Goal: Task Accomplishment & Management: Manage account settings

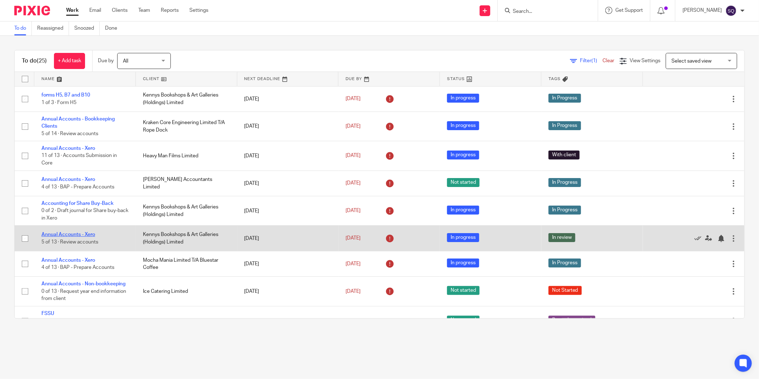
click at [79, 234] on link "Annual Accounts - Xero" at bounding box center [68, 234] width 54 height 5
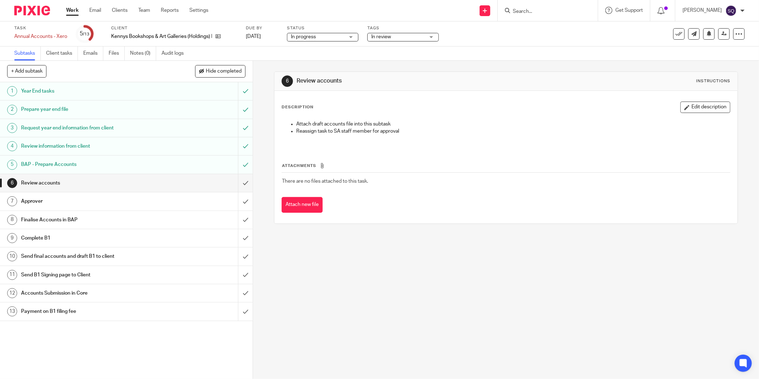
click at [406, 36] on span "In review" at bounding box center [398, 37] width 54 height 8
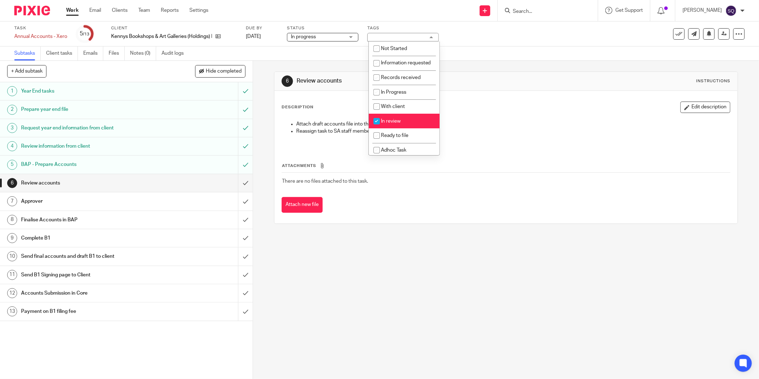
click at [406, 36] on div "In review" at bounding box center [402, 37] width 71 height 9
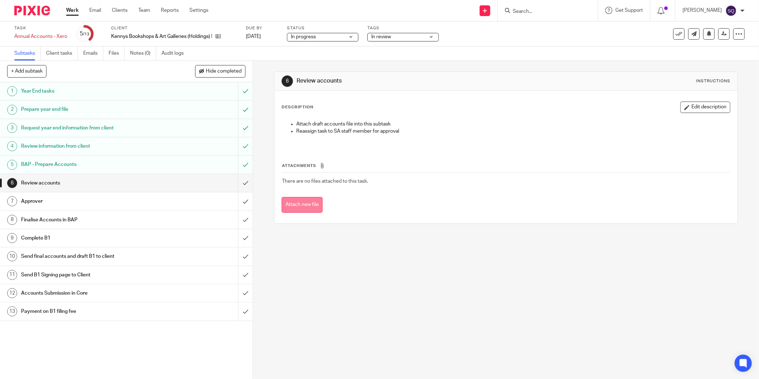
click at [316, 203] on button "Attach new file" at bounding box center [301, 205] width 41 height 16
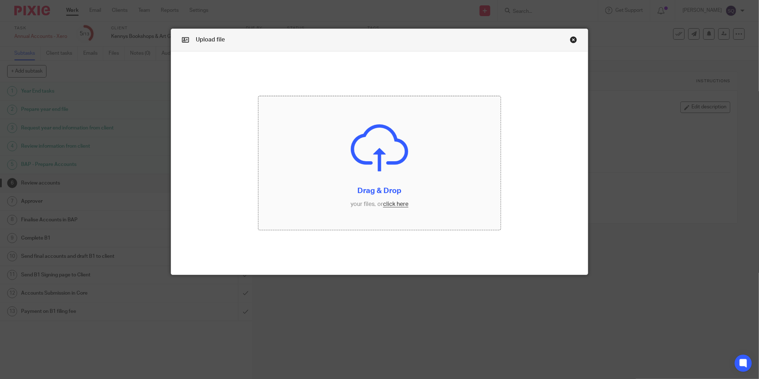
click at [365, 170] on input "file" at bounding box center [379, 163] width 242 height 134
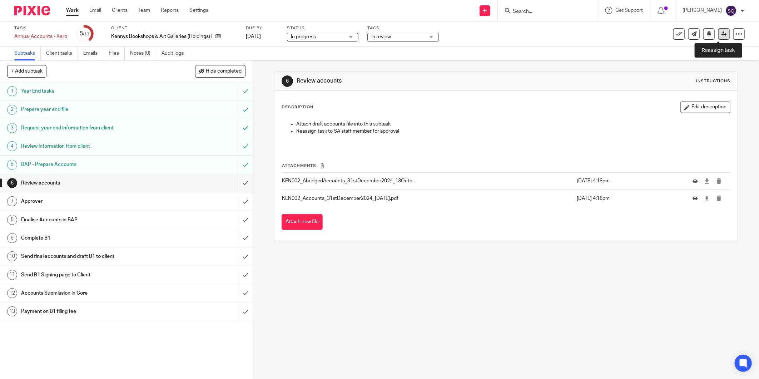
click at [721, 33] on icon at bounding box center [723, 33] width 5 height 5
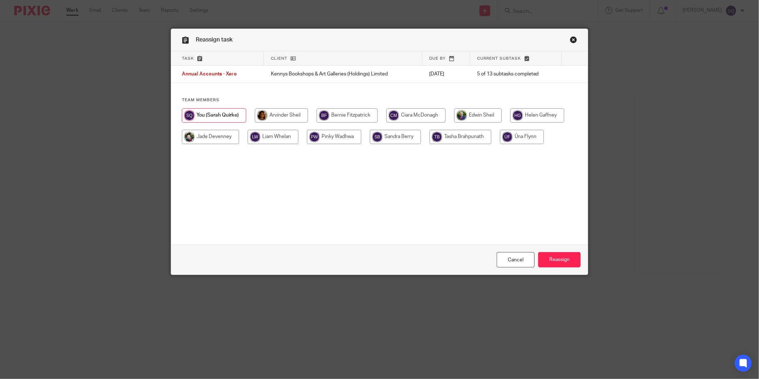
click at [283, 116] on input "radio" at bounding box center [281, 115] width 53 height 14
radio input "true"
click at [567, 263] on input "Reassign" at bounding box center [559, 259] width 43 height 15
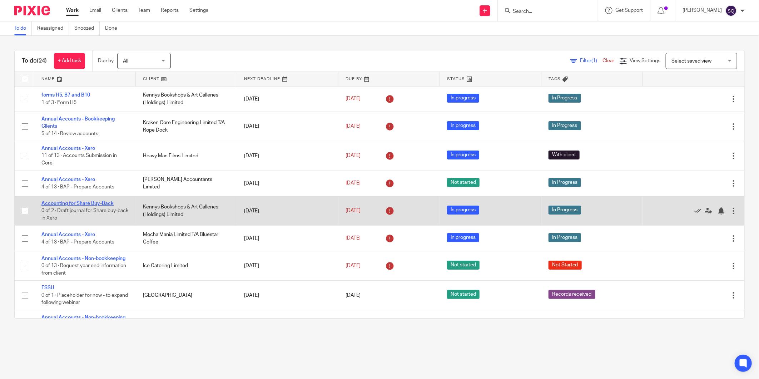
click at [101, 203] on link "Accounting for Share Buy-Back" at bounding box center [77, 203] width 72 height 5
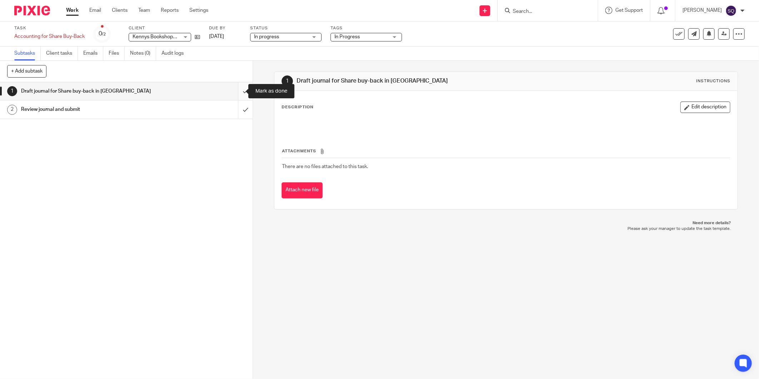
click at [236, 89] on input "submit" at bounding box center [126, 91] width 253 height 18
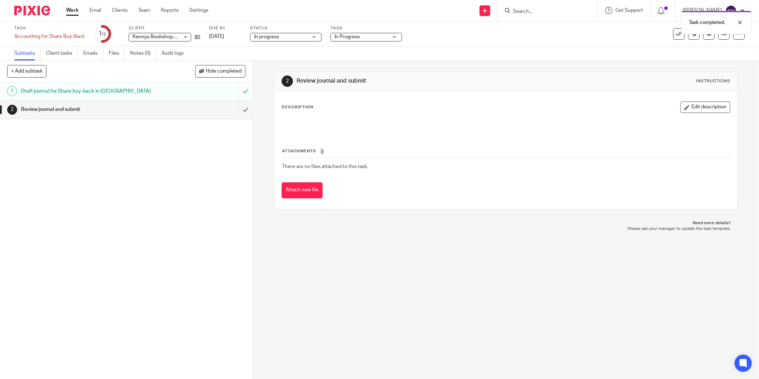
click at [207, 108] on div "Review journal and submit" at bounding box center [126, 109] width 210 height 11
click at [354, 36] on span "In Progress" at bounding box center [346, 36] width 25 height 5
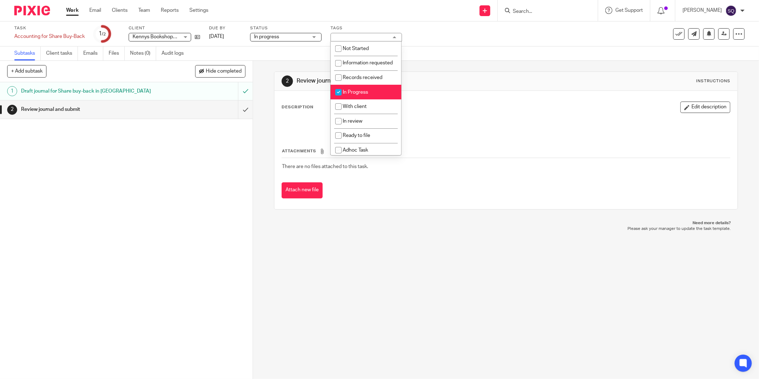
click at [340, 99] on input "checkbox" at bounding box center [338, 92] width 14 height 14
checkbox input "false"
click at [340, 128] on input "checkbox" at bounding box center [338, 121] width 14 height 14
checkbox input "true"
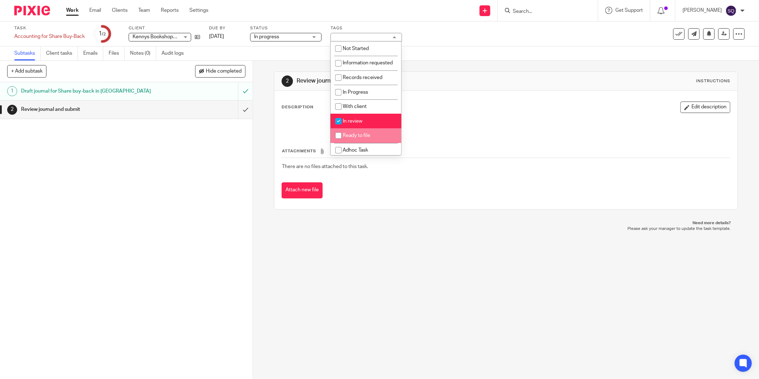
click at [473, 248] on div "2 Review journal and submit Instructions Description Edit description Attachmen…" at bounding box center [506, 220] width 506 height 318
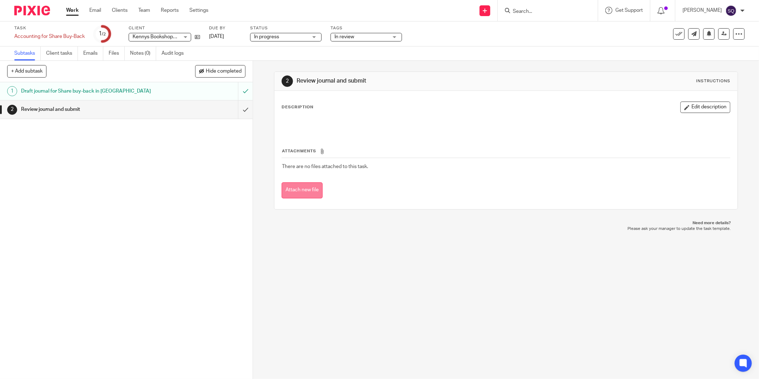
click at [311, 195] on button "Attach new file" at bounding box center [301, 190] width 41 height 16
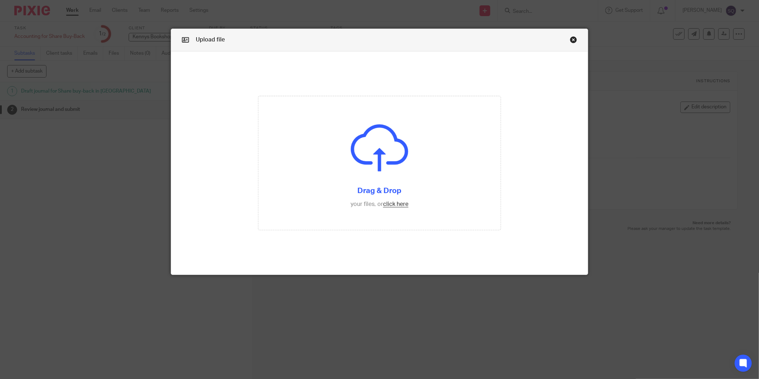
click at [572, 39] on link "Close this dialog window" at bounding box center [573, 41] width 7 height 10
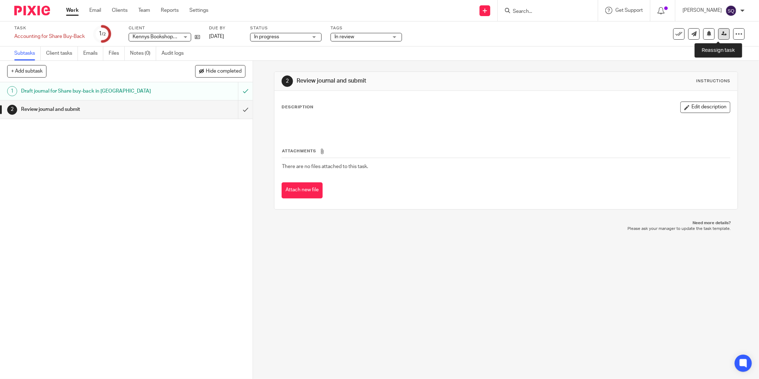
click at [721, 33] on icon at bounding box center [723, 33] width 5 height 5
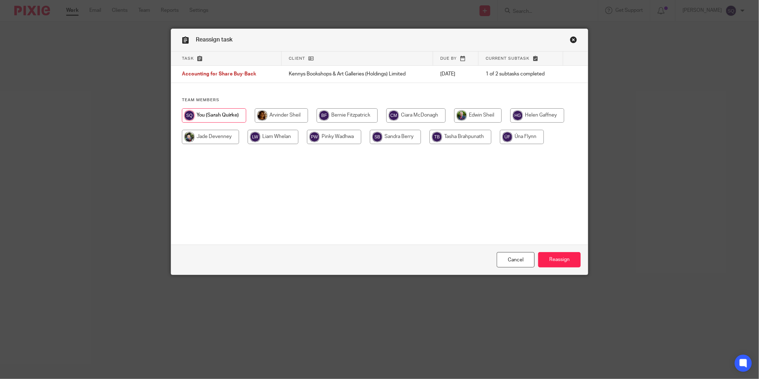
click at [295, 113] on input "radio" at bounding box center [281, 115] width 53 height 14
radio input "true"
click at [552, 267] on input "Reassign" at bounding box center [559, 259] width 43 height 15
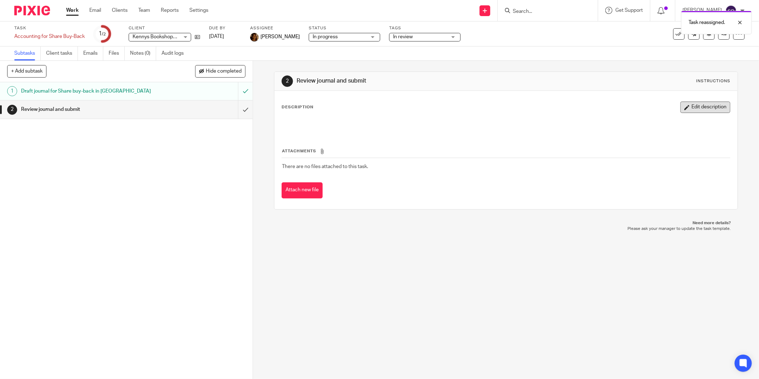
click at [688, 109] on button "Edit description" at bounding box center [705, 106] width 50 height 11
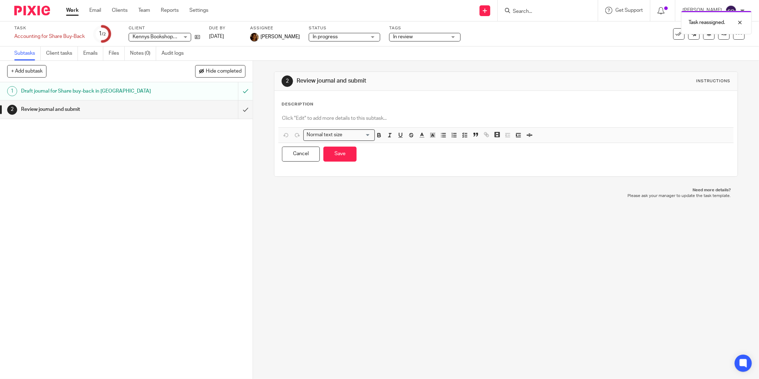
click at [314, 116] on p at bounding box center [506, 118] width 448 height 7
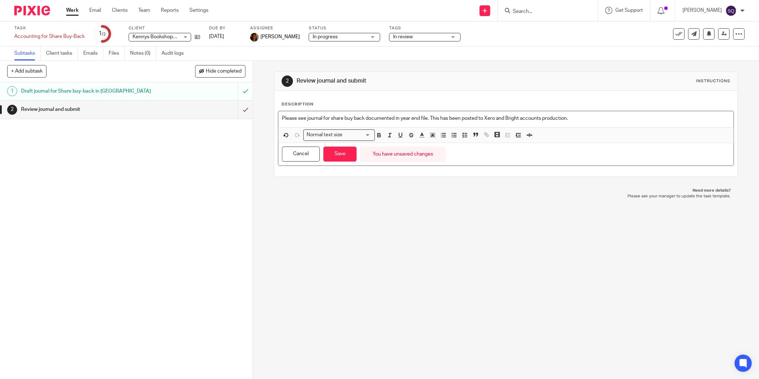
click at [336, 145] on div "Cancel Save You have unsaved changes" at bounding box center [505, 154] width 455 height 23
click at [333, 152] on button "Save" at bounding box center [339, 153] width 33 height 15
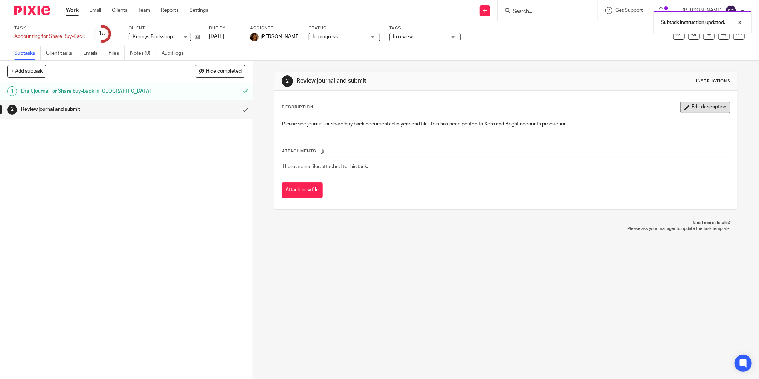
click at [689, 104] on button "Edit description" at bounding box center [705, 106] width 50 height 11
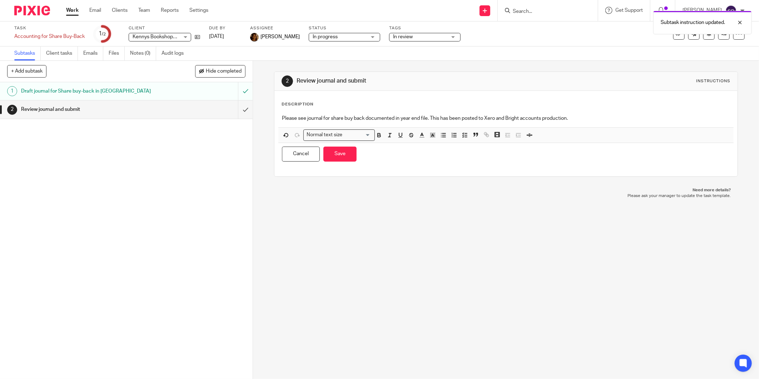
click at [279, 117] on div "Please see journal for share buy back documented in year end file. This has bee…" at bounding box center [505, 119] width 455 height 16
click at [331, 156] on button "Save" at bounding box center [339, 153] width 33 height 15
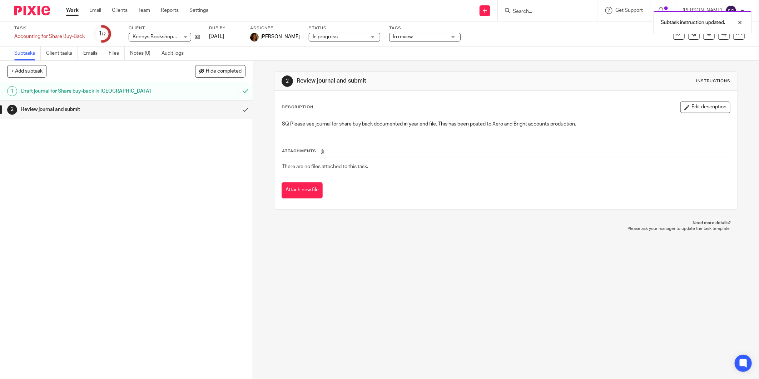
click at [618, 40] on div "Task Accounting for Share Buy-Back Save Accounting for Share Buy-Back 1 /2 Clie…" at bounding box center [379, 33] width 730 height 17
click at [741, 23] on div at bounding box center [734, 22] width 19 height 9
click at [721, 35] on icon at bounding box center [723, 33] width 5 height 5
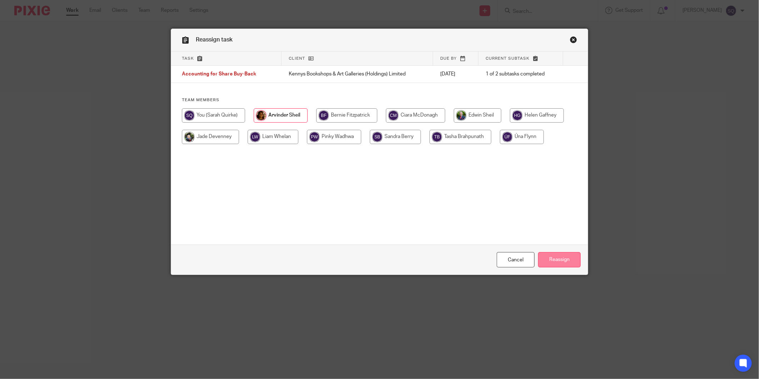
click at [558, 256] on input "Reassign" at bounding box center [559, 259] width 43 height 15
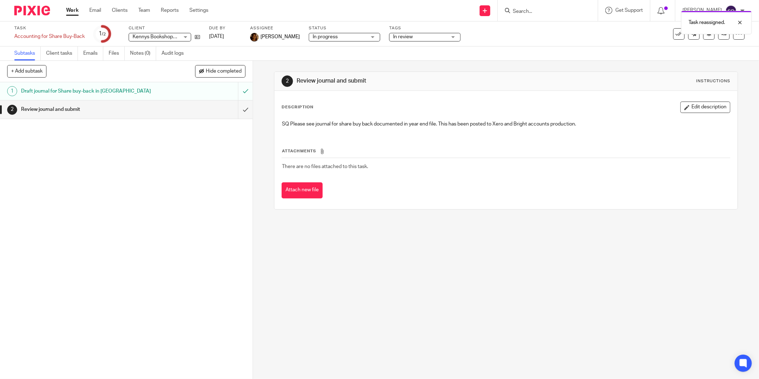
click at [38, 10] on img at bounding box center [32, 11] width 36 height 10
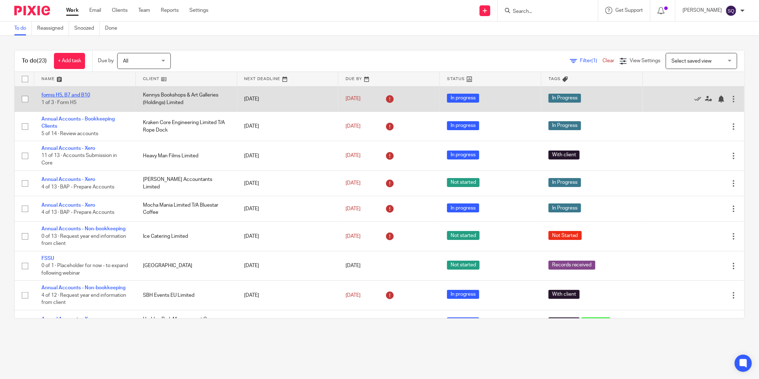
click at [87, 94] on link "forms H5, B7 and B10" at bounding box center [65, 95] width 49 height 5
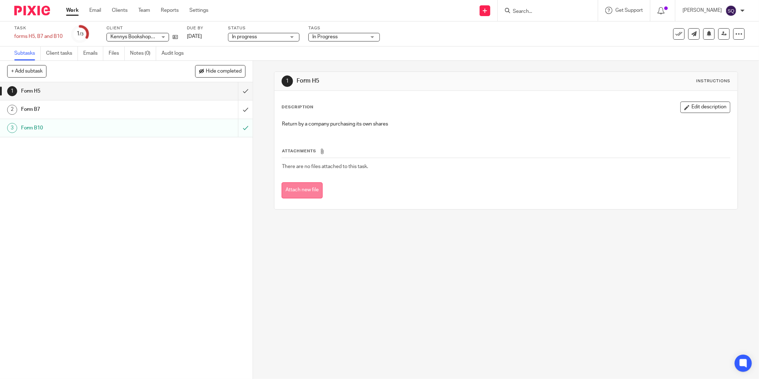
click at [302, 187] on button "Attach new file" at bounding box center [301, 190] width 41 height 16
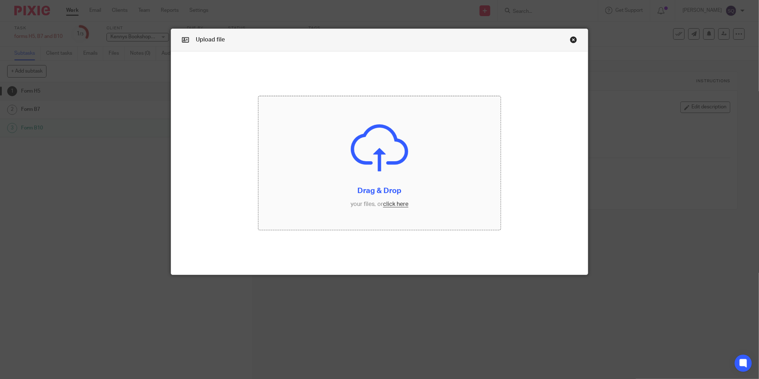
click at [389, 203] on input "file" at bounding box center [379, 163] width 242 height 134
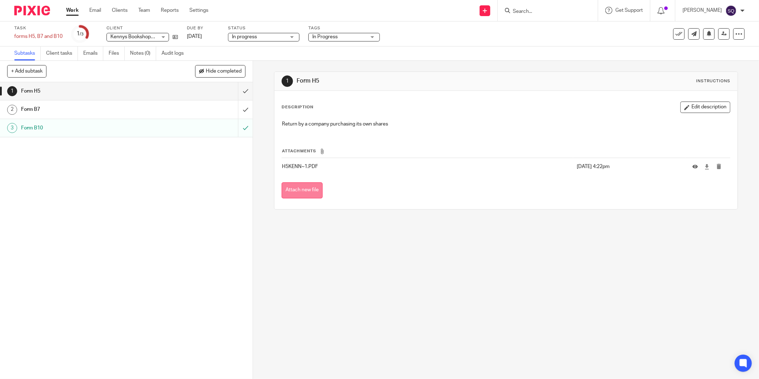
click at [302, 189] on button "Attach new file" at bounding box center [301, 190] width 41 height 16
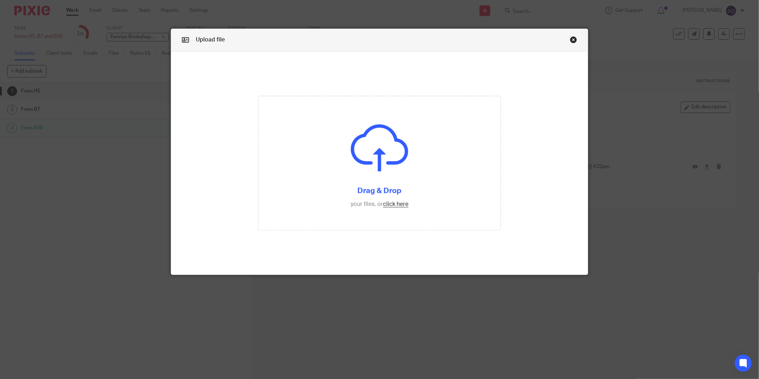
click at [566, 40] on div "Upload file" at bounding box center [379, 40] width 416 height 23
click at [573, 40] on link "Close this dialog window" at bounding box center [573, 41] width 7 height 10
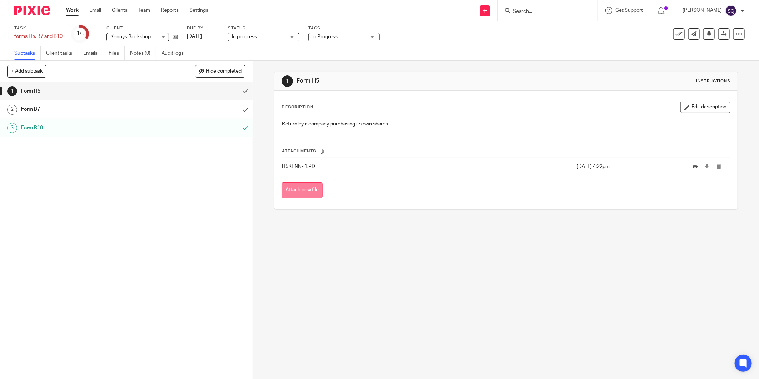
click at [311, 193] on button "Attach new file" at bounding box center [301, 190] width 41 height 16
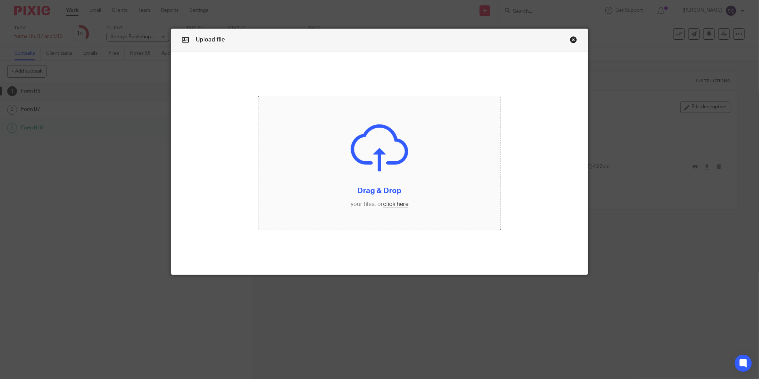
click at [388, 203] on input "file" at bounding box center [379, 163] width 242 height 134
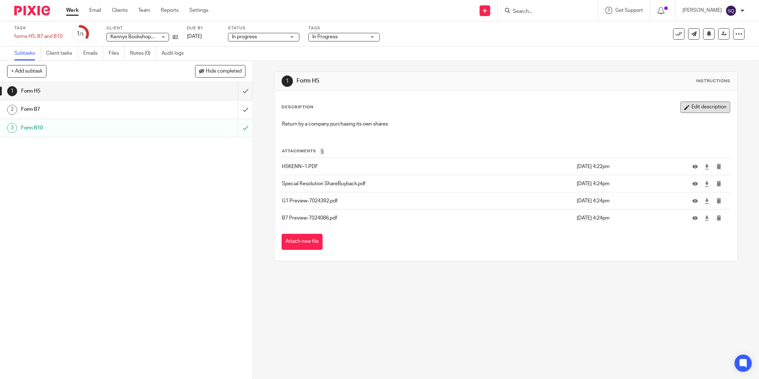
click at [697, 105] on button "Edit description" at bounding box center [705, 106] width 50 height 11
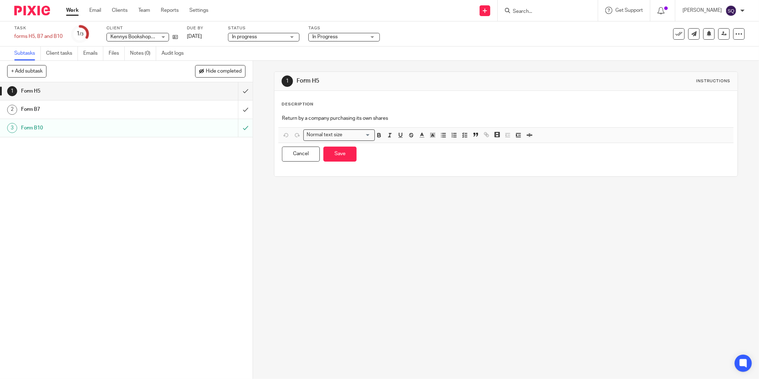
click at [411, 111] on div "Return by a company purchasing its own shares" at bounding box center [505, 119] width 455 height 16
click at [395, 120] on p "Return by a company purchasing its own shares" at bounding box center [506, 118] width 448 height 7
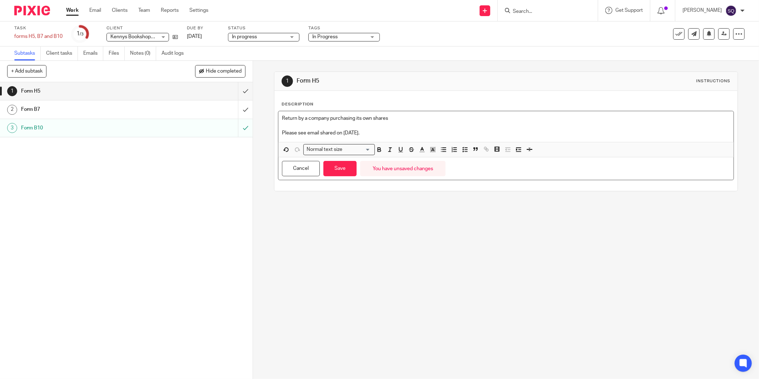
click at [282, 130] on p "Please see email shared on 2 October." at bounding box center [506, 132] width 448 height 7
click at [352, 168] on button "Save" at bounding box center [339, 168] width 33 height 15
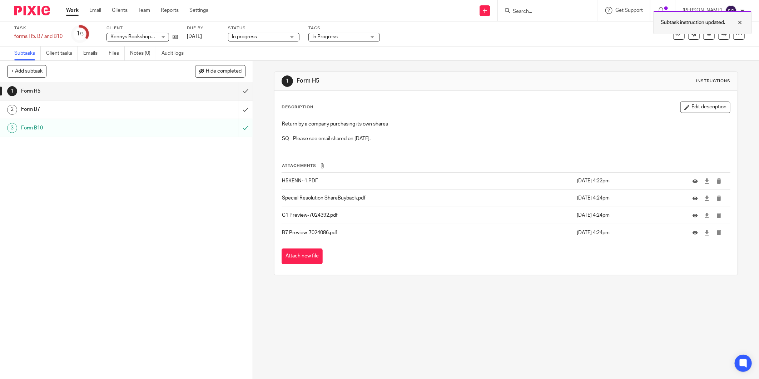
click at [739, 21] on div at bounding box center [734, 22] width 19 height 9
click at [349, 36] on span "In Progress" at bounding box center [339, 37] width 54 height 8
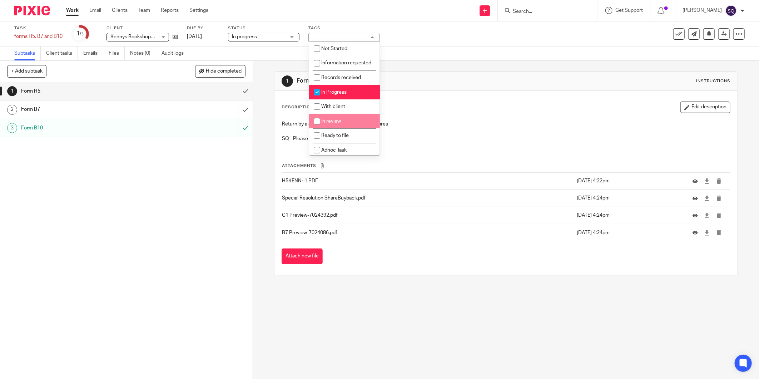
click at [319, 128] on input "checkbox" at bounding box center [317, 121] width 14 height 14
checkbox input "true"
drag, startPoint x: 317, startPoint y: 96, endPoint x: 321, endPoint y: 94, distance: 4.5
click at [317, 97] on input "checkbox" at bounding box center [317, 92] width 14 height 14
checkbox input "false"
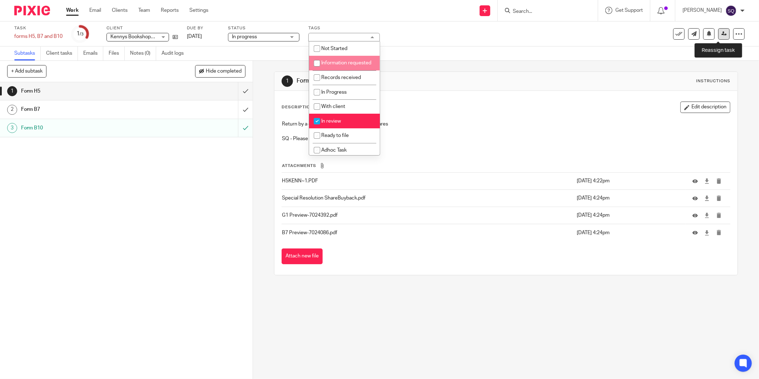
click at [718, 32] on link at bounding box center [723, 33] width 11 height 11
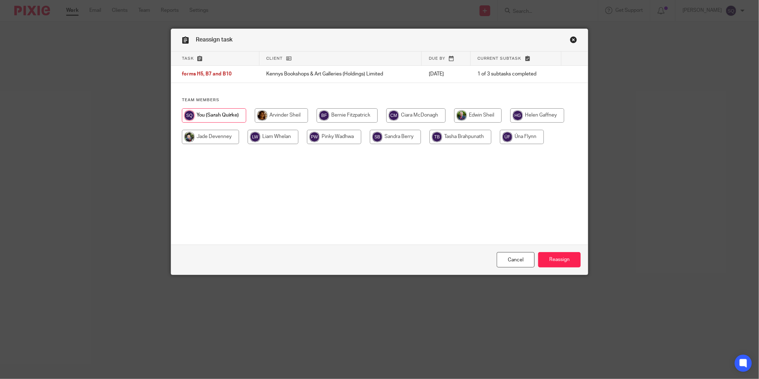
click at [291, 116] on input "radio" at bounding box center [281, 115] width 53 height 14
radio input "true"
click at [551, 264] on input "Reassign" at bounding box center [559, 259] width 43 height 15
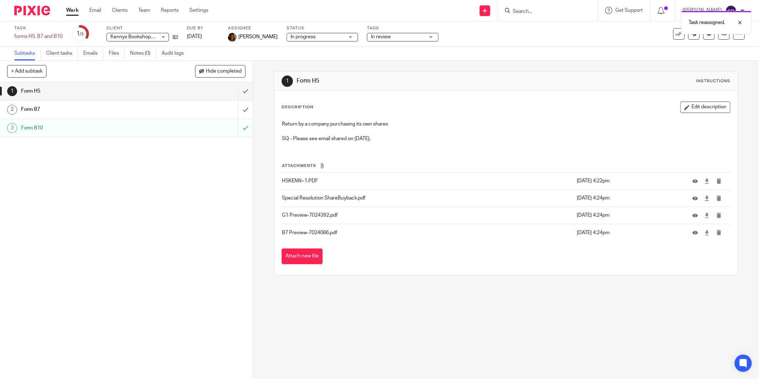
click at [44, 8] on img at bounding box center [32, 11] width 36 height 10
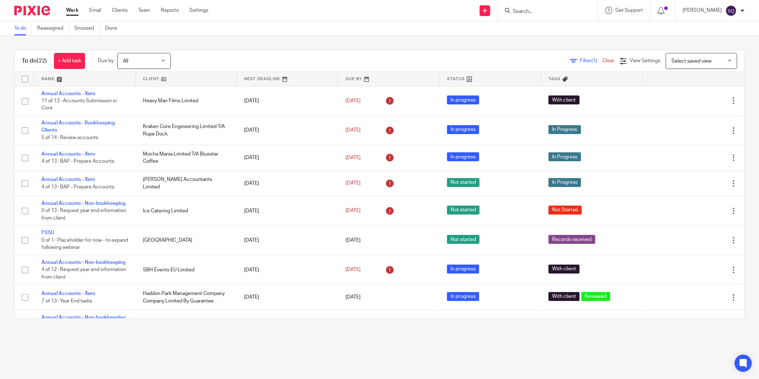
click at [533, 12] on input "Search" at bounding box center [544, 12] width 64 height 6
type input "PACI"
click at [554, 23] on link at bounding box center [576, 28] width 133 height 11
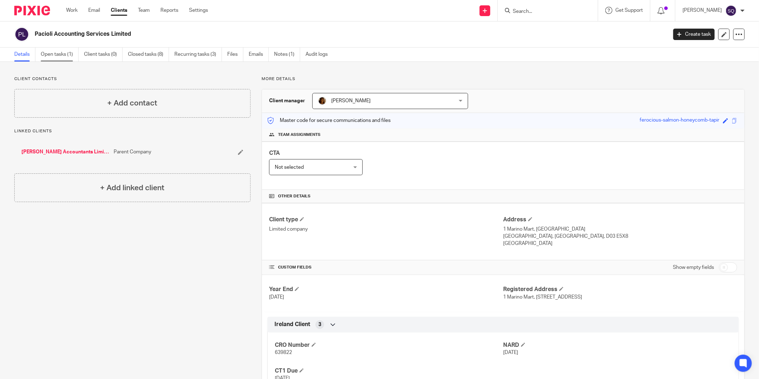
click at [66, 53] on link "Open tasks (1)" at bounding box center [60, 55] width 38 height 14
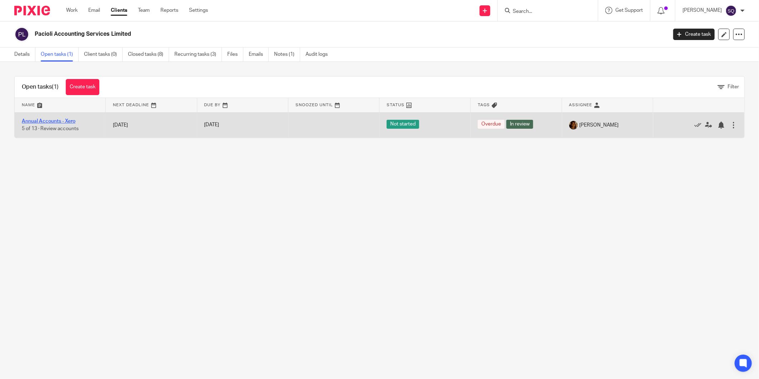
click at [58, 123] on link "Annual Accounts - Xero" at bounding box center [49, 121] width 54 height 5
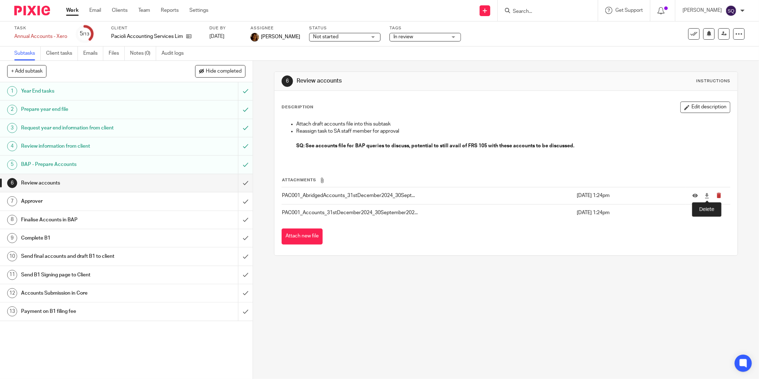
click at [716, 195] on icon "submit" at bounding box center [718, 195] width 5 height 5
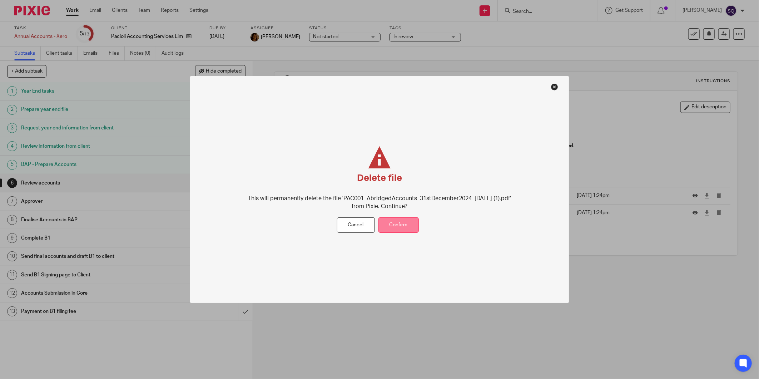
click at [394, 225] on button "Confirm" at bounding box center [398, 224] width 40 height 15
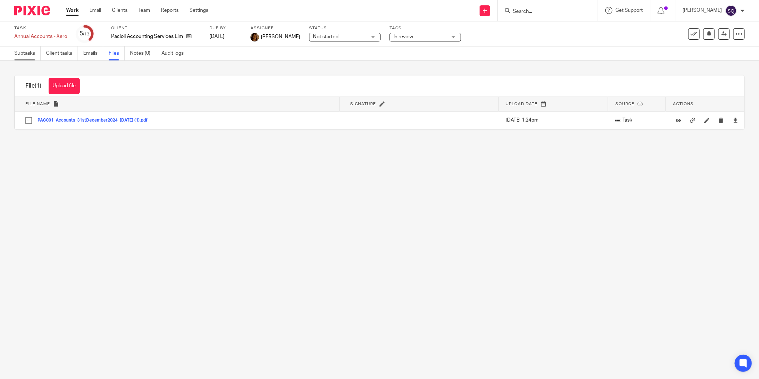
click at [29, 51] on link "Subtasks" at bounding box center [27, 53] width 26 height 14
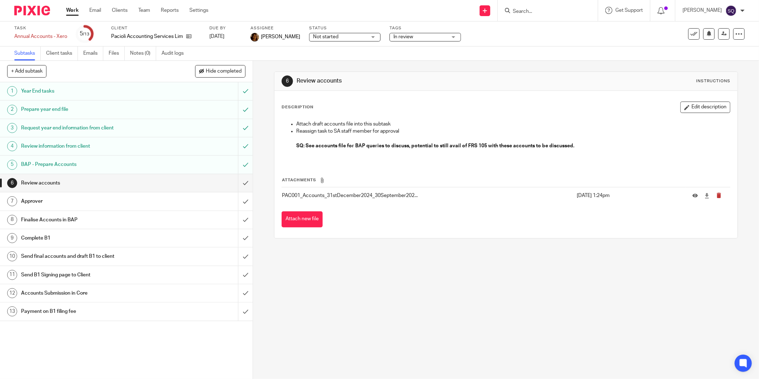
click at [716, 198] on button "submit" at bounding box center [721, 196] width 11 height 6
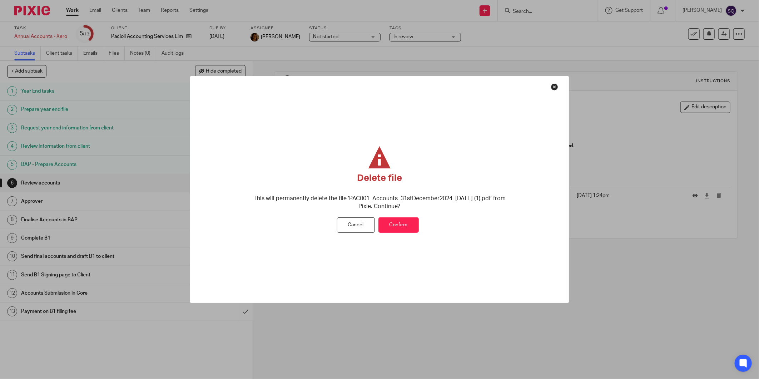
click at [392, 224] on button "Confirm" at bounding box center [398, 224] width 40 height 15
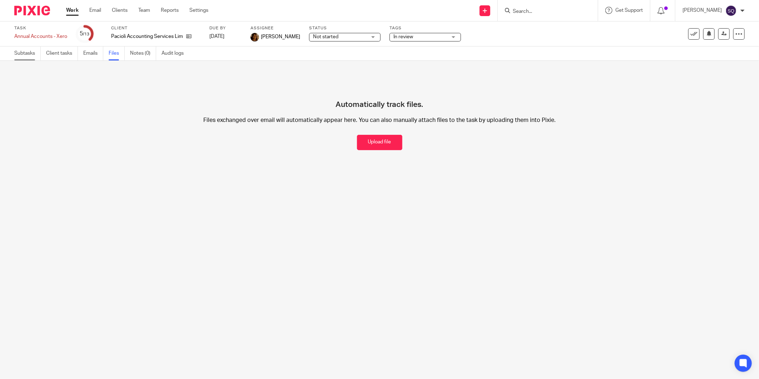
click at [28, 50] on link "Subtasks" at bounding box center [27, 53] width 26 height 14
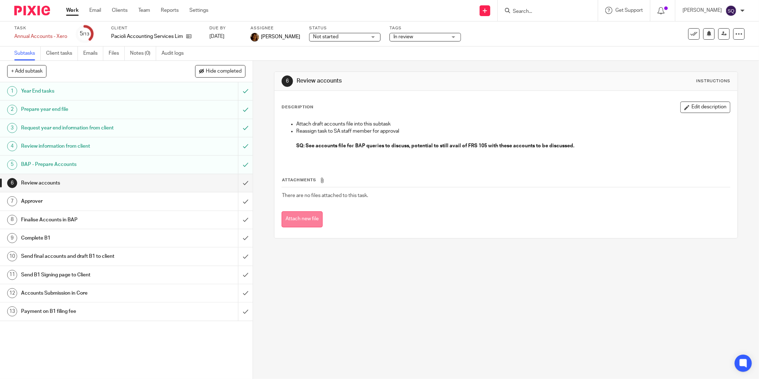
click at [302, 217] on button "Attach new file" at bounding box center [301, 219] width 41 height 16
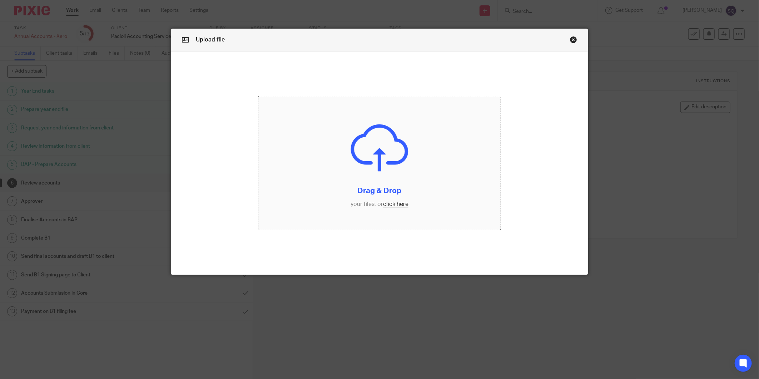
click at [403, 204] on input "file" at bounding box center [379, 163] width 242 height 134
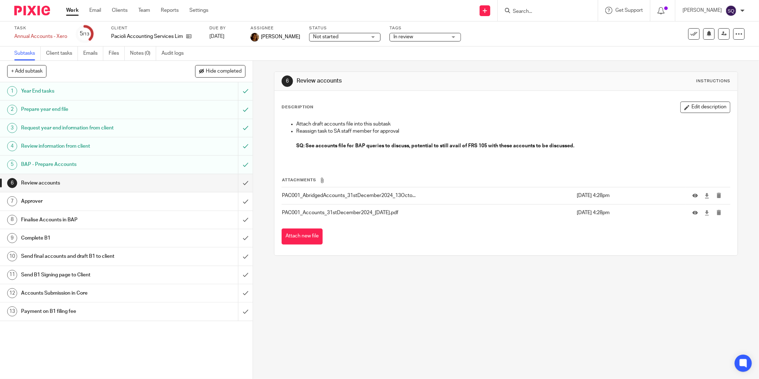
click at [486, 299] on div "6 Review accounts Instructions Description Edit description Attach draft accoun…" at bounding box center [506, 220] width 506 height 318
